Goal: Information Seeking & Learning: Check status

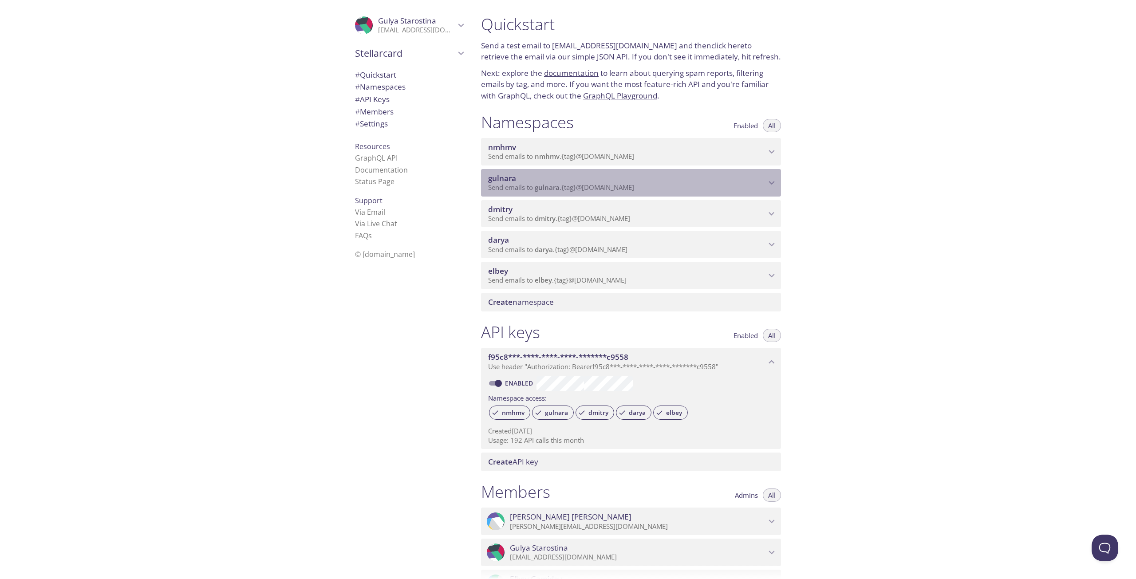
click at [525, 180] on span "gulnara" at bounding box center [627, 179] width 278 height 10
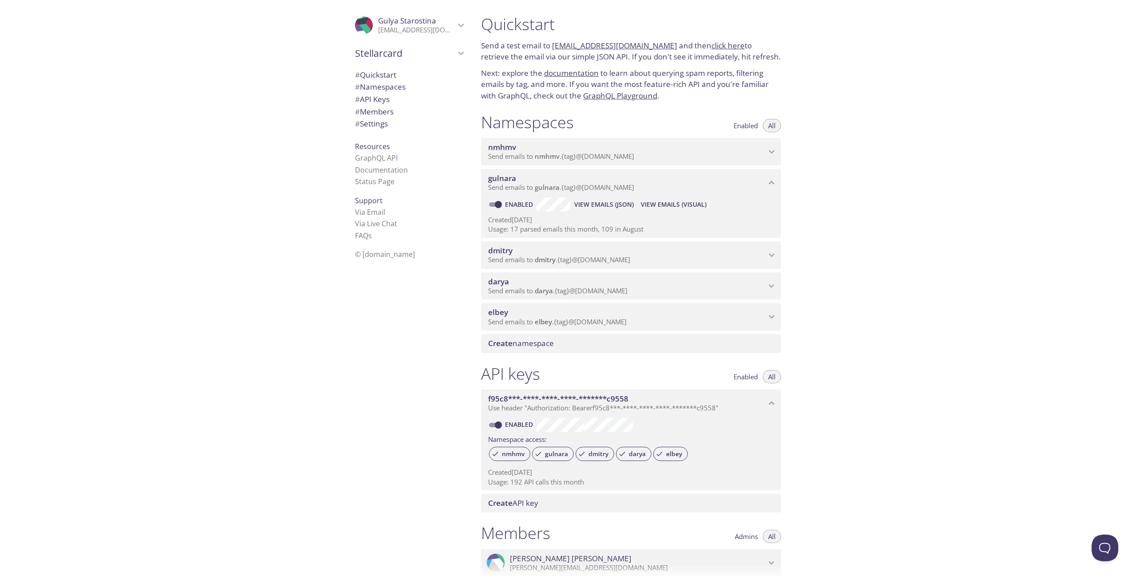
click at [673, 202] on span "View Emails (Visual)" at bounding box center [674, 204] width 66 height 11
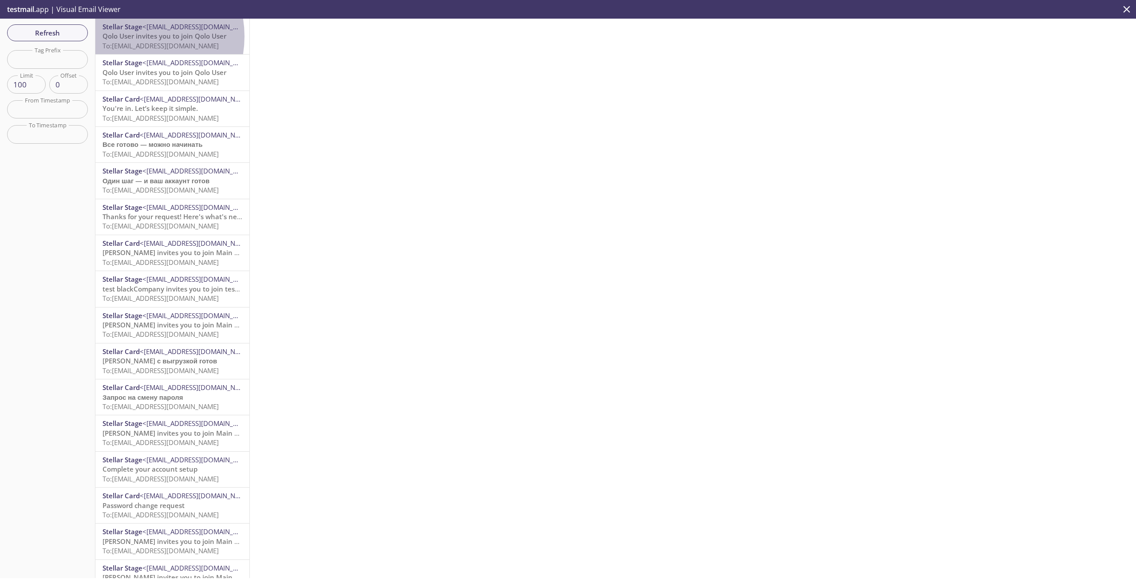
click at [131, 36] on span "Qolo User invites you to join Qolo User" at bounding box center [165, 36] width 124 height 9
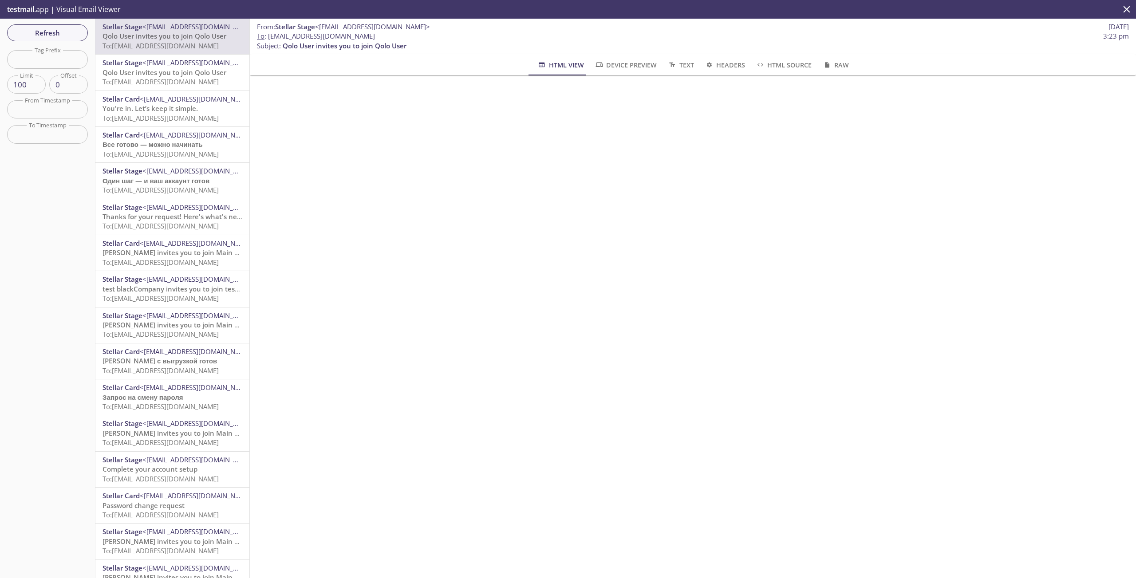
drag, startPoint x: 369, startPoint y: 36, endPoint x: 268, endPoint y: 36, distance: 101.7
click at [268, 36] on span "To : [EMAIL_ADDRESS][DOMAIN_NAME] 3:23 pm" at bounding box center [693, 36] width 872 height 9
copy span "[EMAIL_ADDRESS][DOMAIN_NAME]"
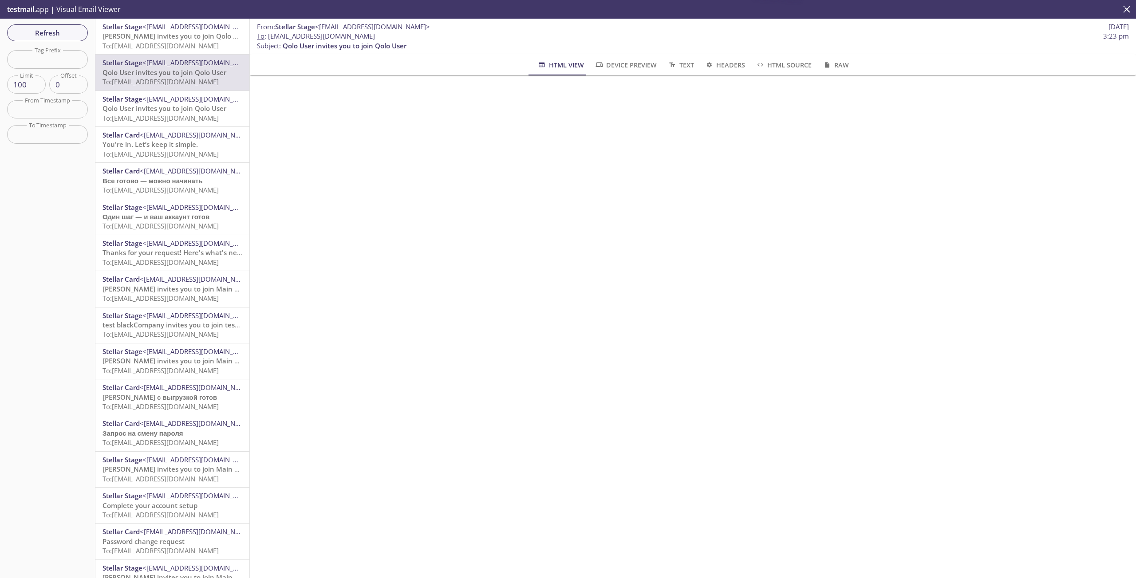
click at [195, 41] on span "To: gulnara.116@inbox.testmail.app" at bounding box center [161, 45] width 116 height 9
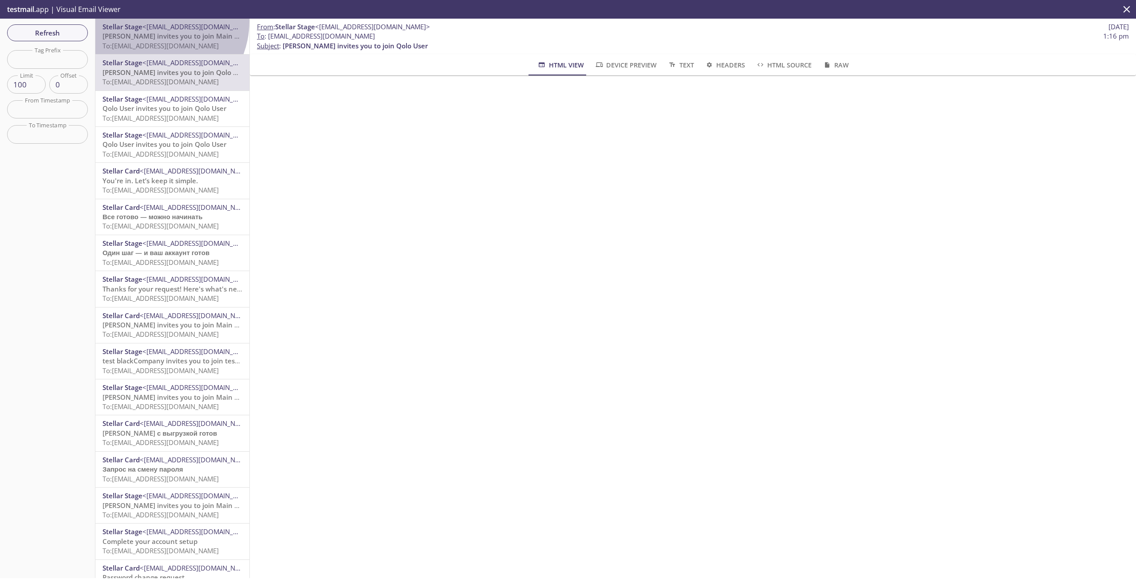
click at [150, 26] on div "Stellar Stage <stage@stage.stellarcard.io> Gulnara Starostina invites you to jo…" at bounding box center [172, 37] width 154 height 36
